Goal: Navigation & Orientation: Find specific page/section

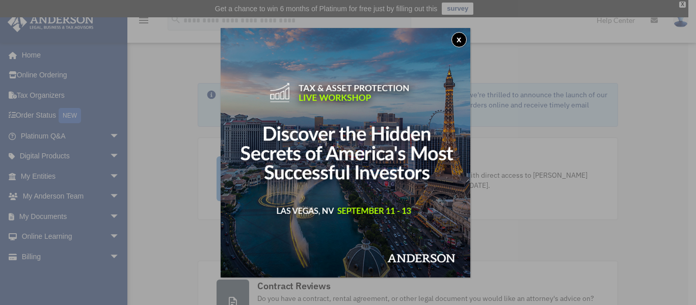
click at [463, 39] on button "x" at bounding box center [459, 39] width 15 height 15
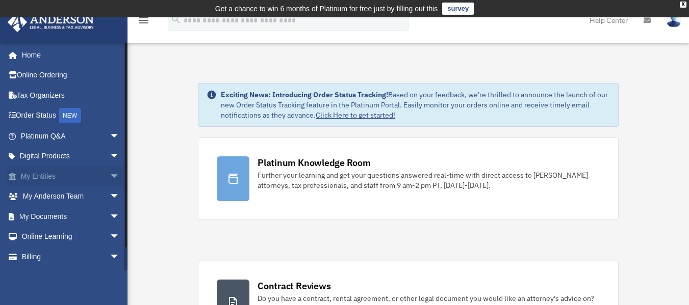
click at [110, 175] on span "arrow_drop_down" at bounding box center [120, 176] width 20 height 21
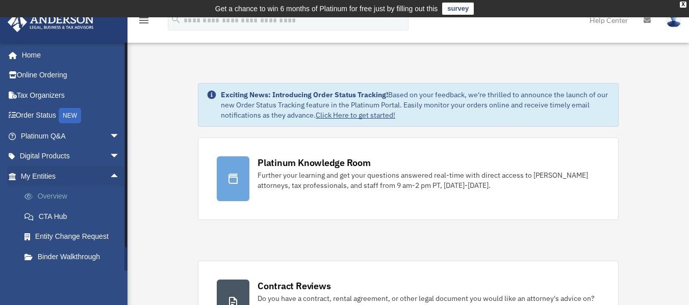
click at [59, 197] on link "Overview" at bounding box center [74, 197] width 121 height 20
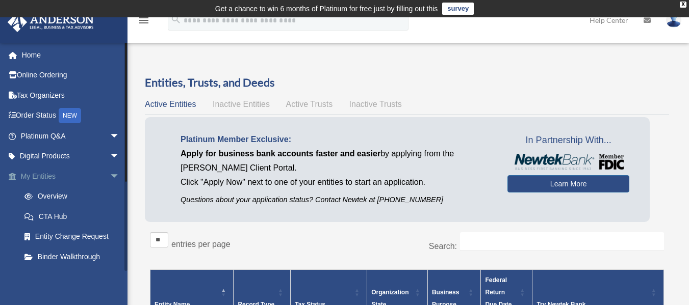
click at [110, 174] on span "arrow_drop_down" at bounding box center [120, 176] width 20 height 21
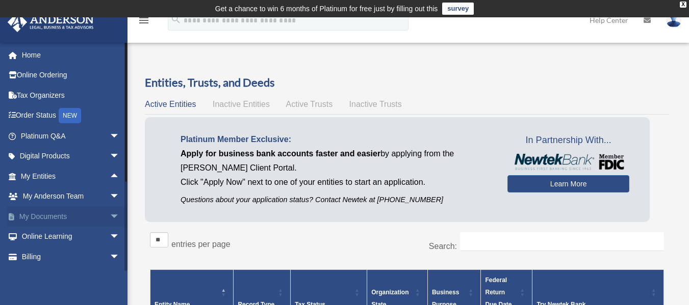
click at [110, 215] on span "arrow_drop_down" at bounding box center [120, 216] width 20 height 21
click at [46, 254] on link "Meeting Minutes" at bounding box center [74, 257] width 121 height 20
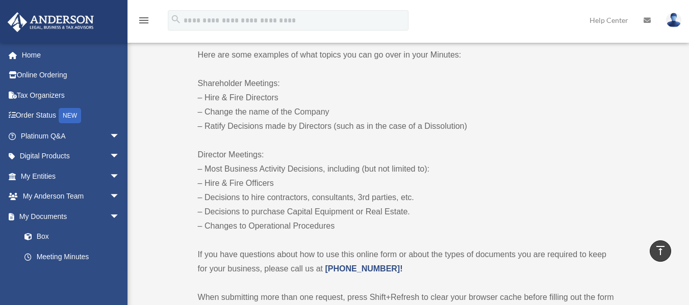
scroll to position [620, 0]
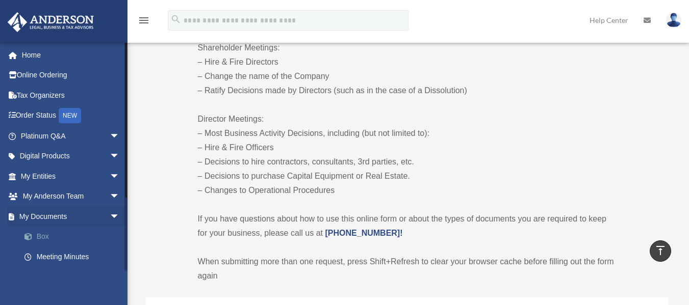
click at [40, 233] on link "Box" at bounding box center [74, 237] width 121 height 20
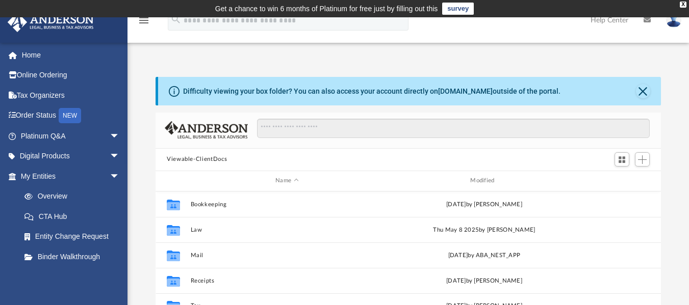
scroll to position [224, 497]
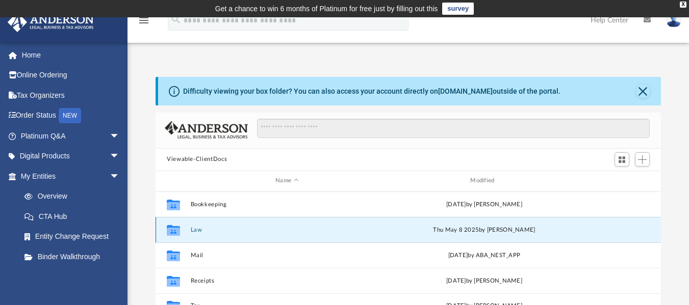
click at [199, 228] on button "Law" at bounding box center [287, 229] width 193 height 7
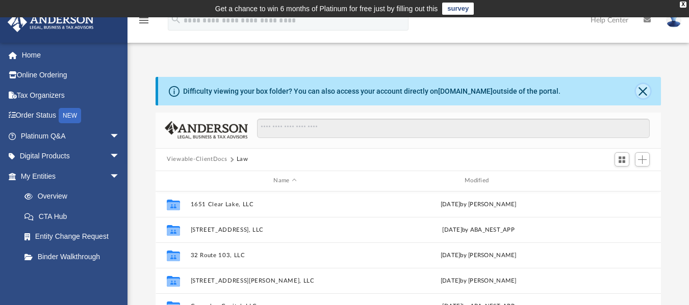
click at [644, 95] on button "Close" at bounding box center [643, 91] width 14 height 14
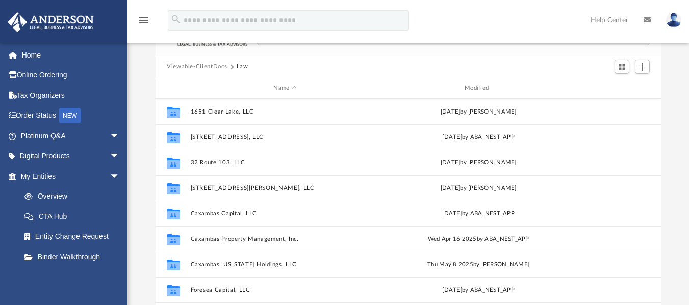
scroll to position [65, 0]
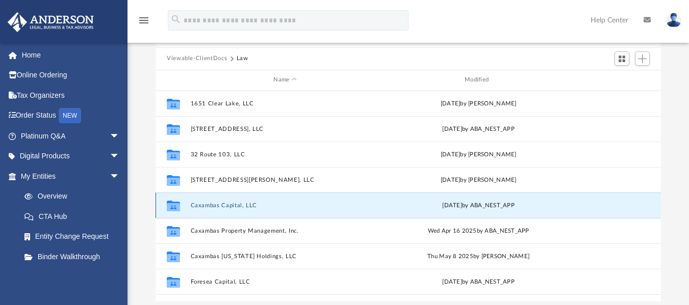
click at [238, 206] on button "Caxambas Capital, LLC" at bounding box center [285, 205] width 189 height 7
